Goal: Task Accomplishment & Management: Manage account settings

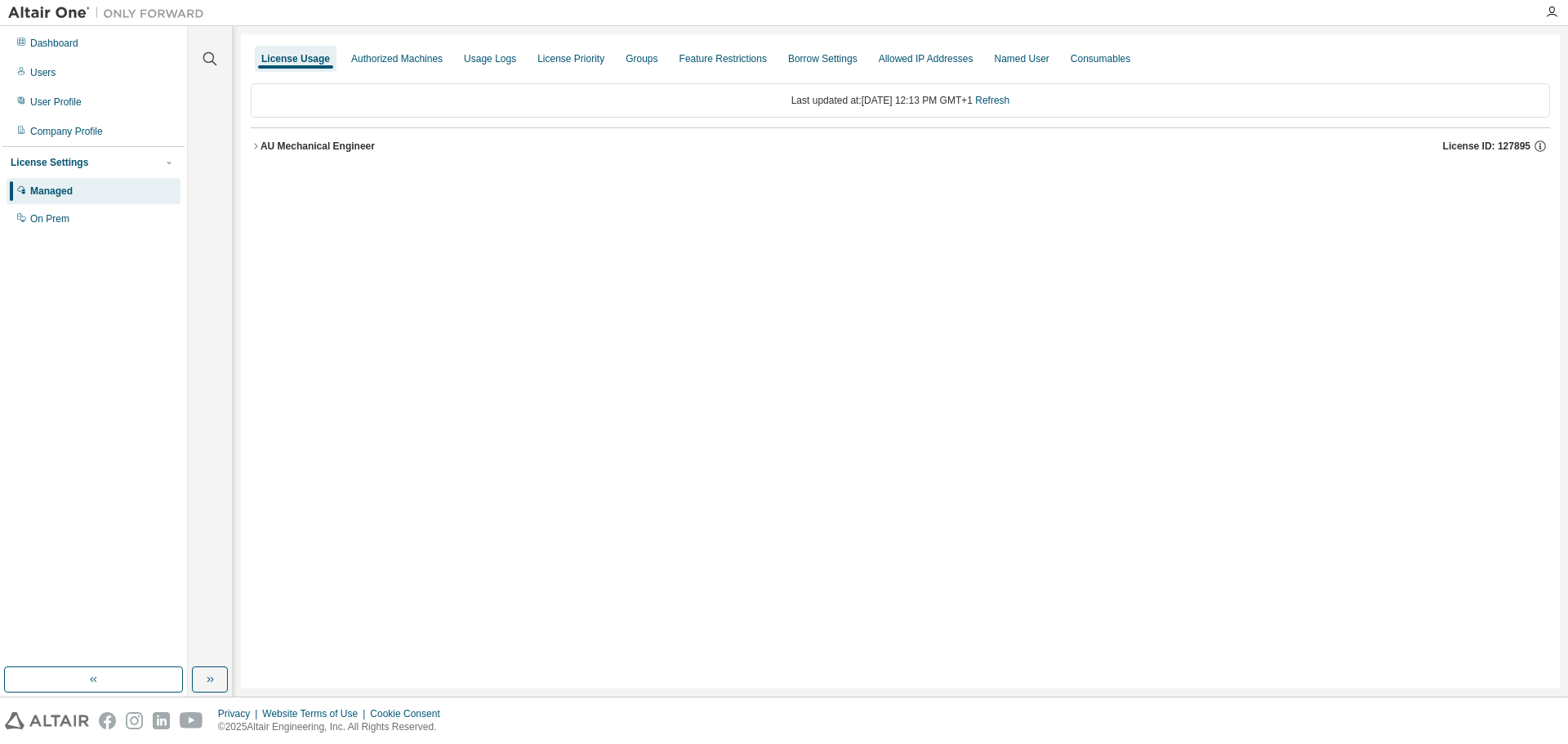
click at [264, 148] on div "AU Mechanical Engineer" at bounding box center [317, 145] width 114 height 13
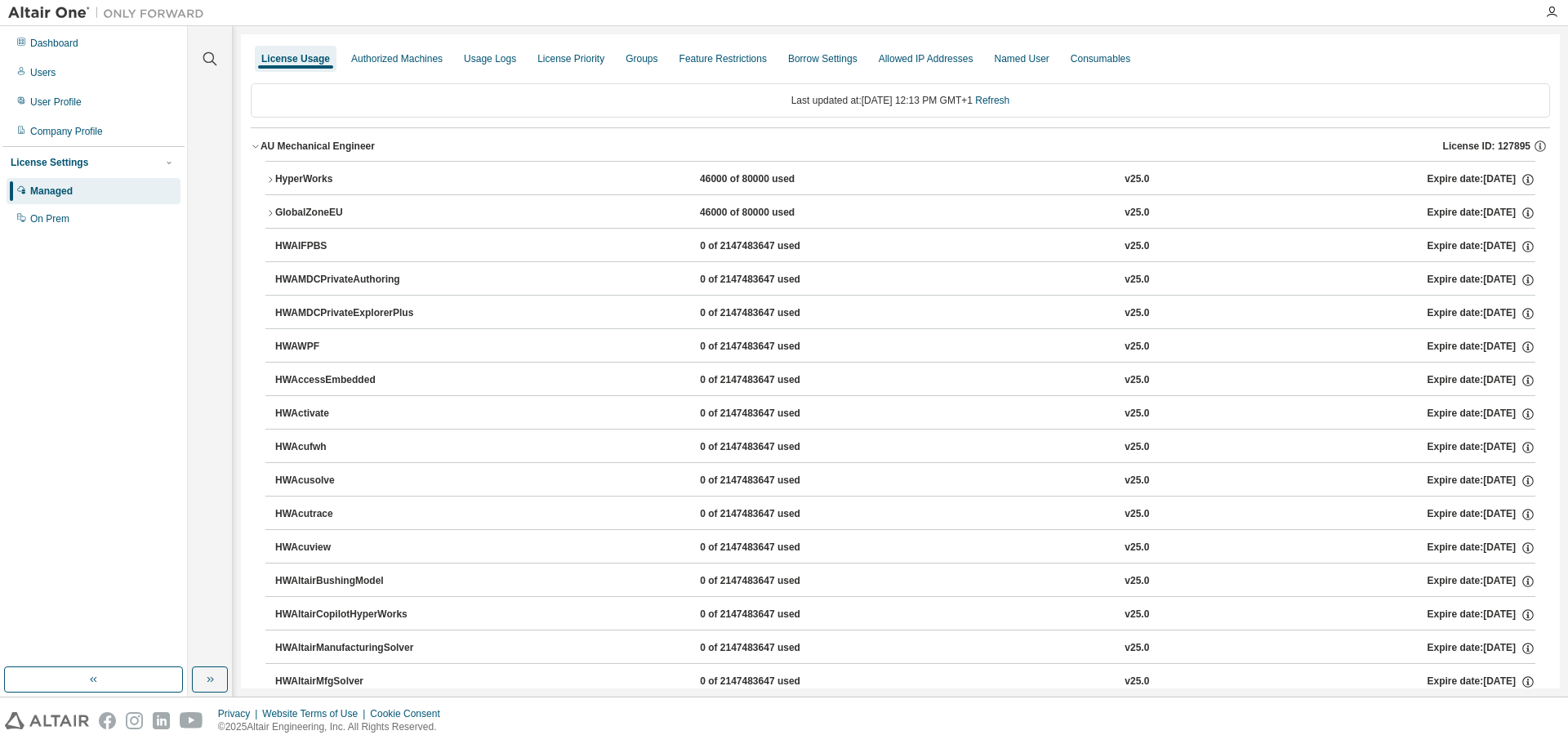
click at [280, 177] on div "HyperWorks" at bounding box center [349, 179] width 147 height 15
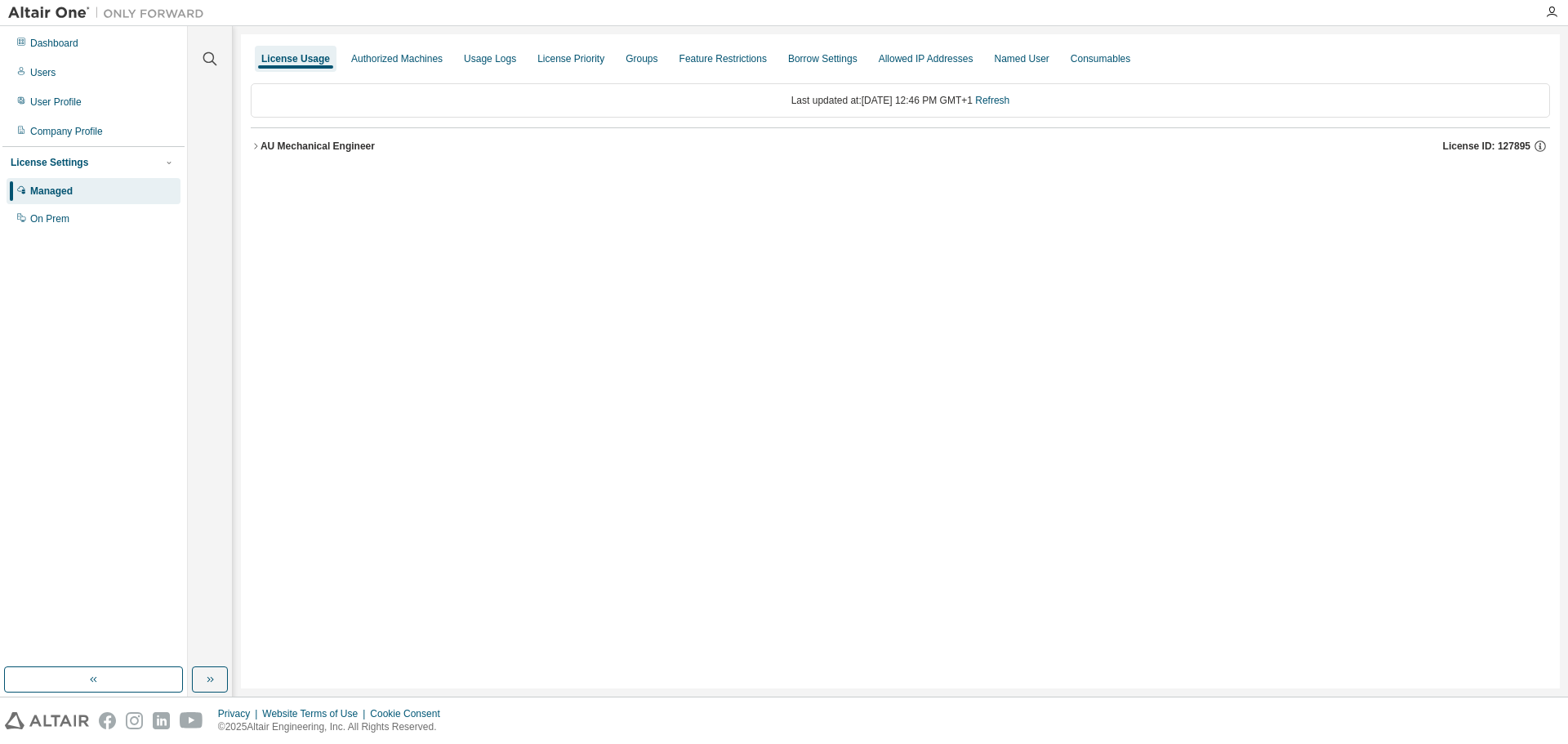
click at [330, 143] on div "AU Mechanical Engineer" at bounding box center [317, 145] width 114 height 13
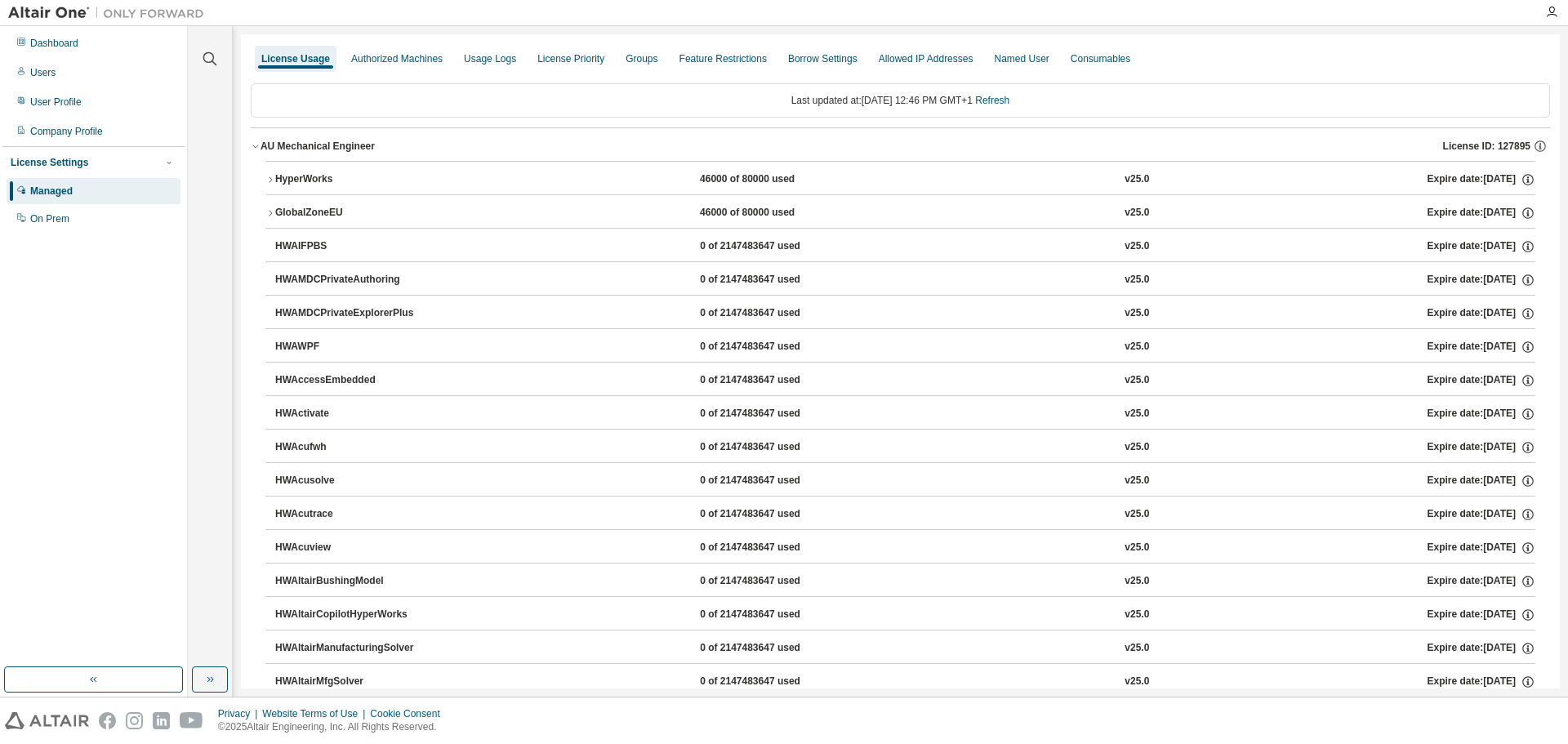
click at [330, 175] on div "HyperWorks" at bounding box center [349, 179] width 147 height 15
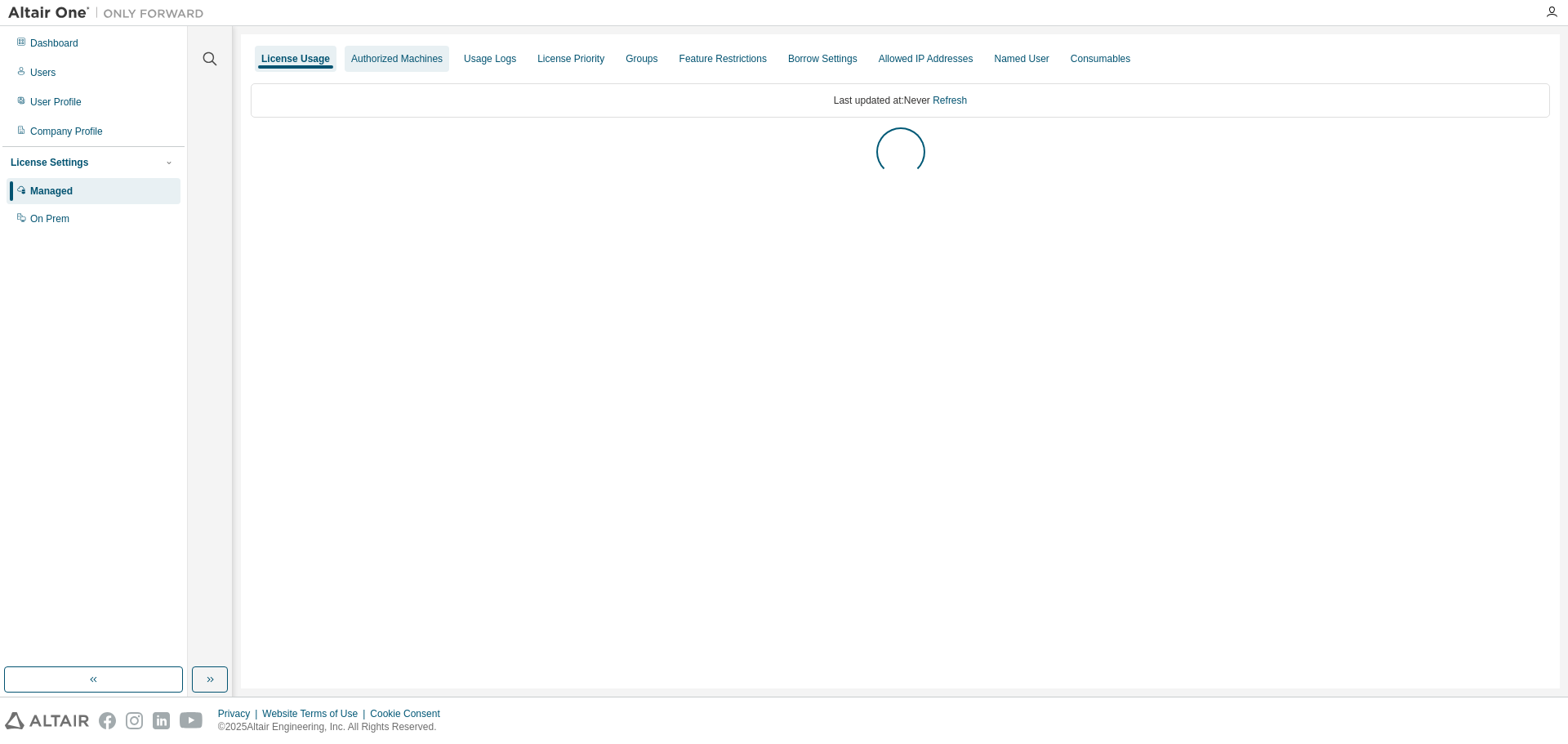
click at [396, 57] on div "Authorized Machines" at bounding box center [397, 59] width 91 height 13
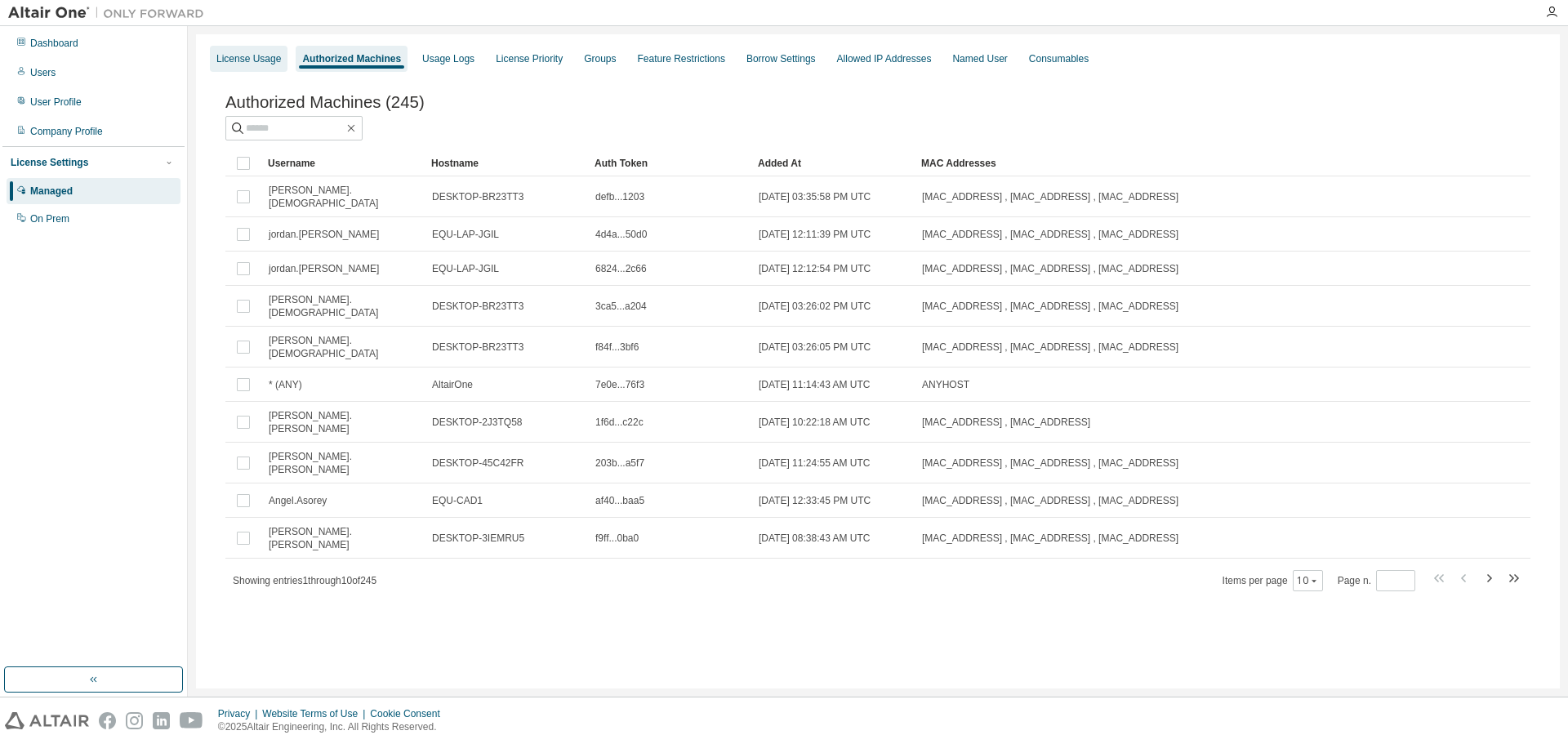
click at [265, 58] on div "License Usage" at bounding box center [249, 59] width 65 height 13
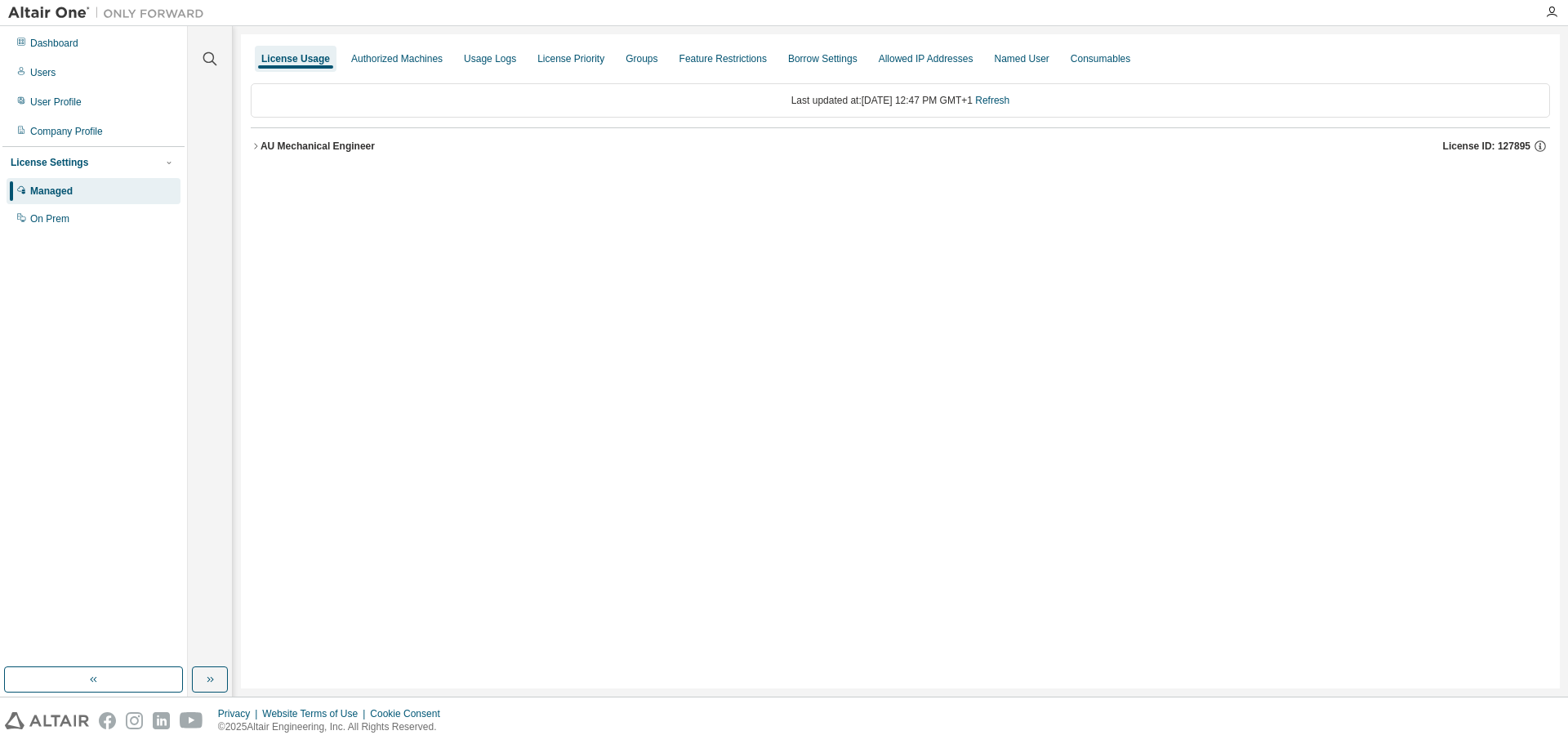
click at [309, 142] on div "AU Mechanical Engineer" at bounding box center [317, 145] width 114 height 13
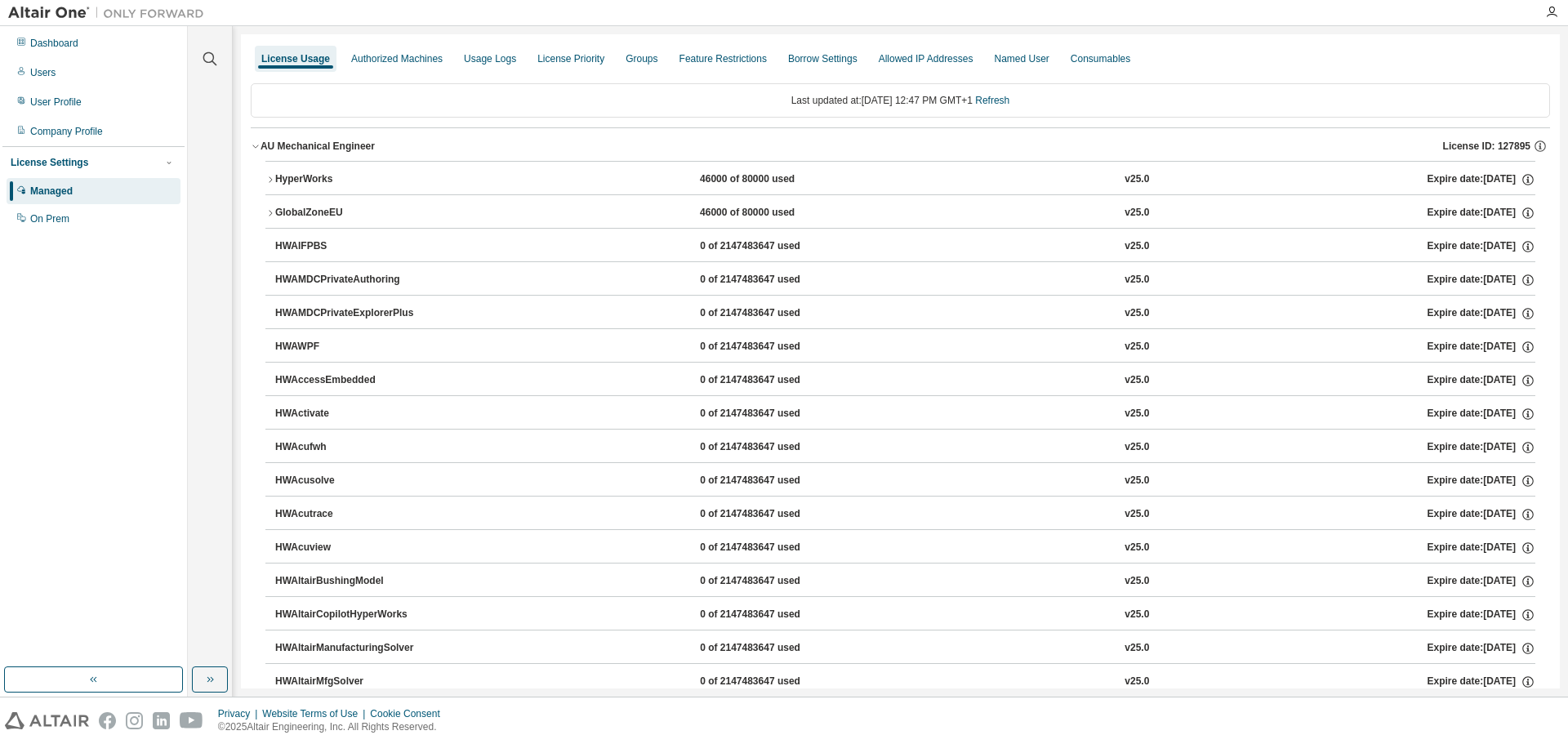
click at [323, 180] on div "HyperWorks" at bounding box center [349, 179] width 147 height 15
